Goal: Task Accomplishment & Management: Use online tool/utility

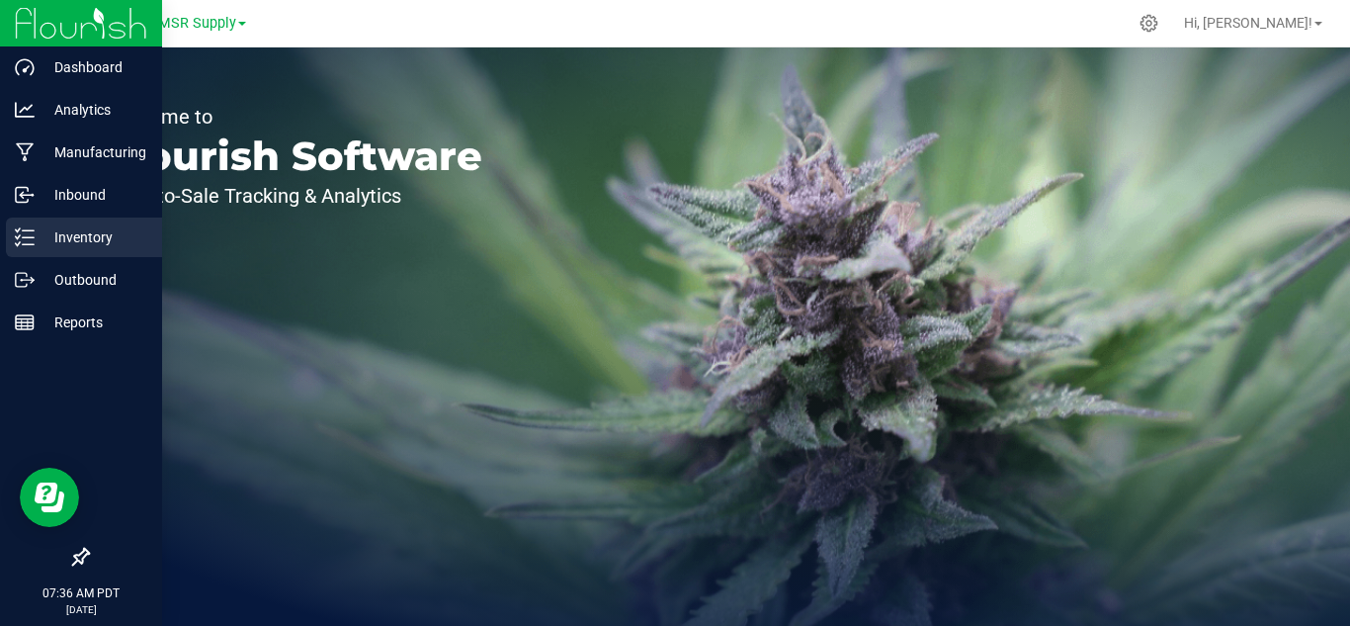
click at [64, 230] on p "Inventory" at bounding box center [94, 237] width 119 height 24
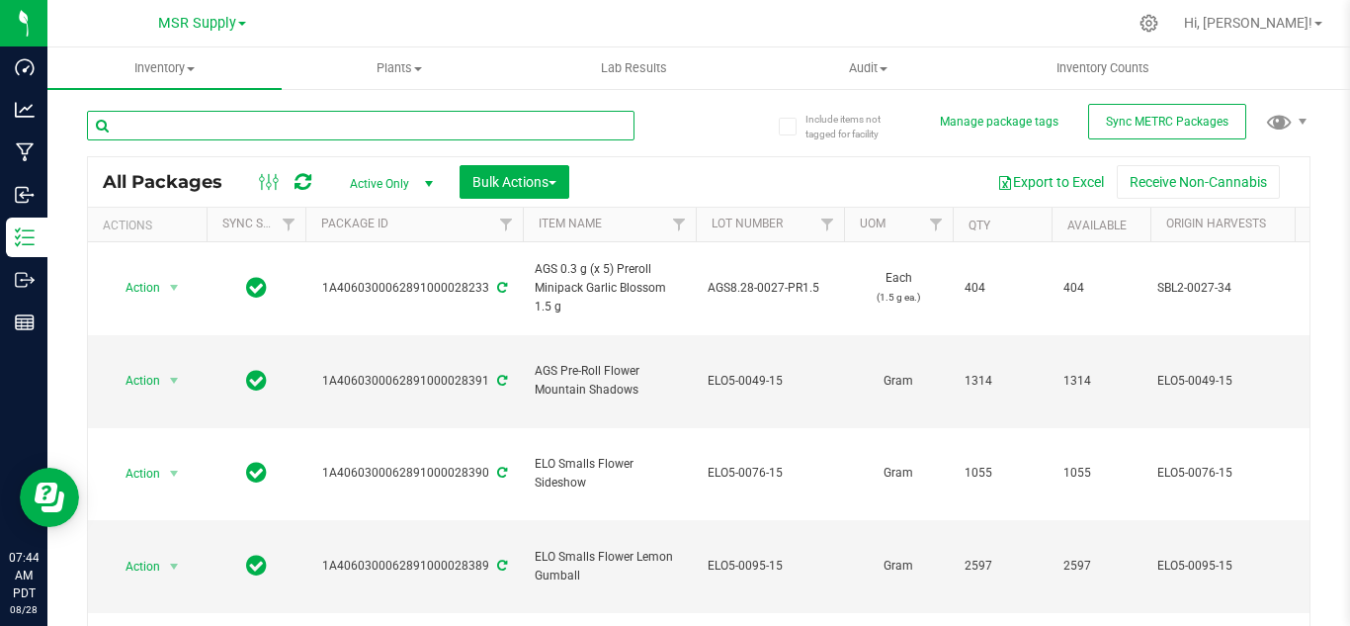
click at [197, 118] on input "text" at bounding box center [360, 126] width 547 height 30
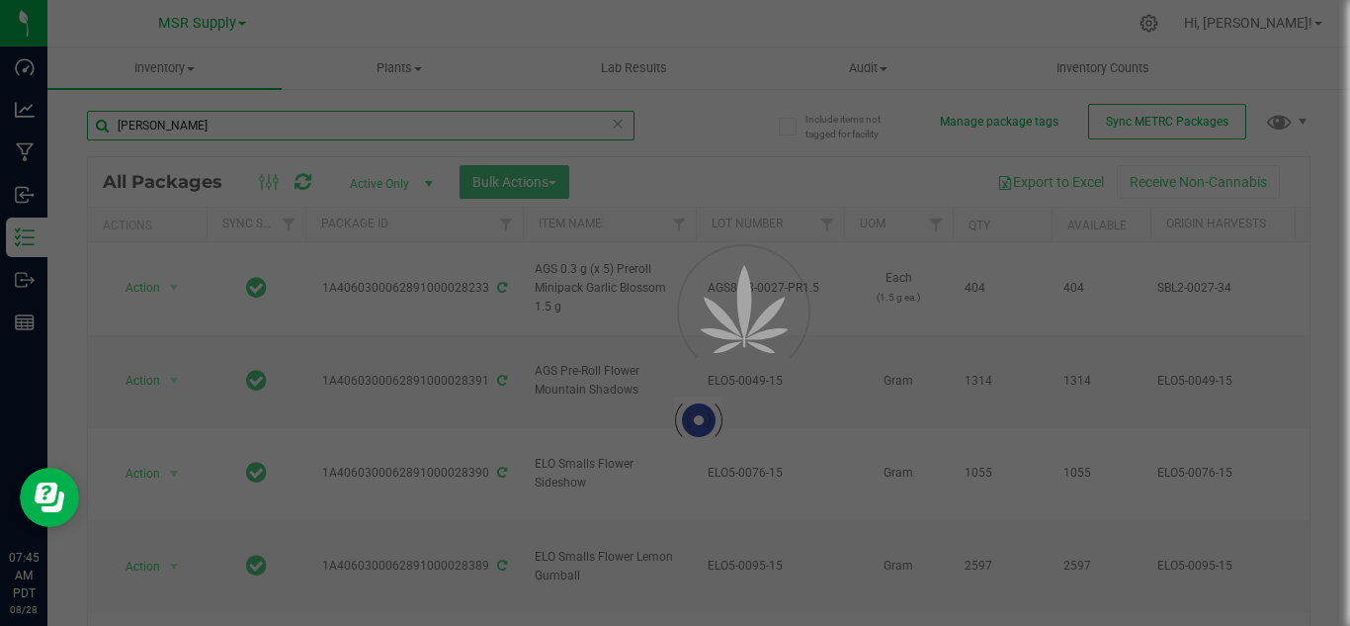
type input "[PERSON_NAME]"
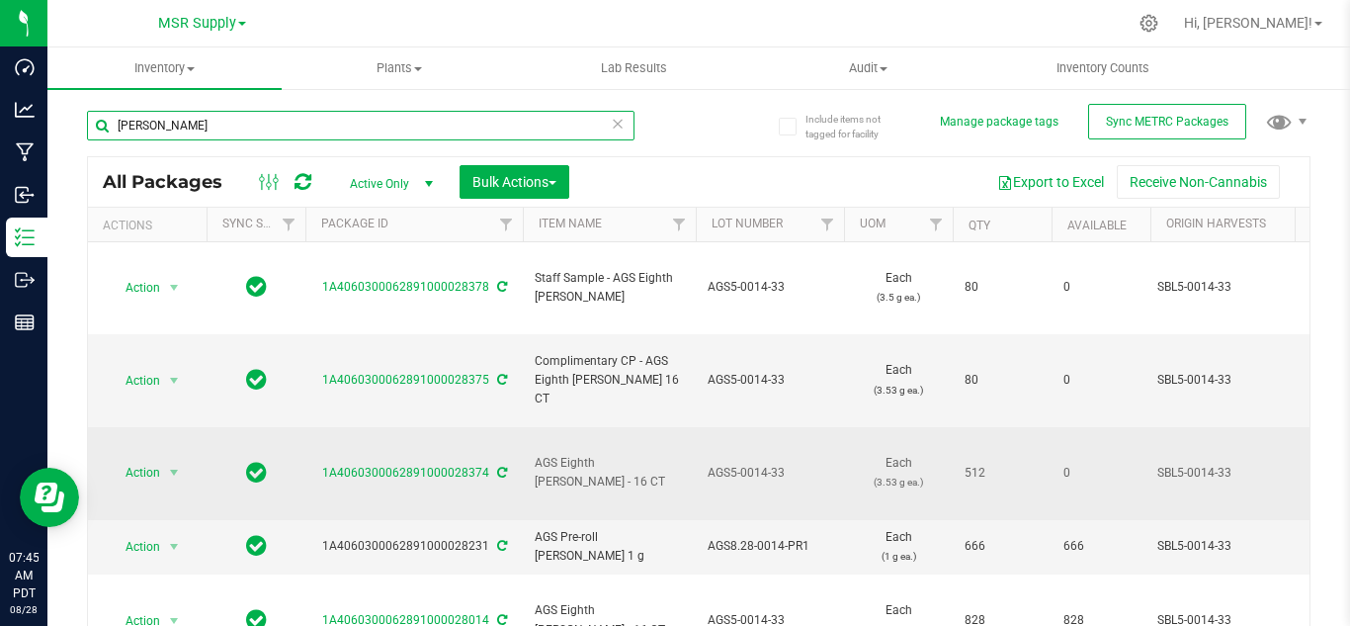
scroll to position [173, 0]
